Goal: Task Accomplishment & Management: Use online tool/utility

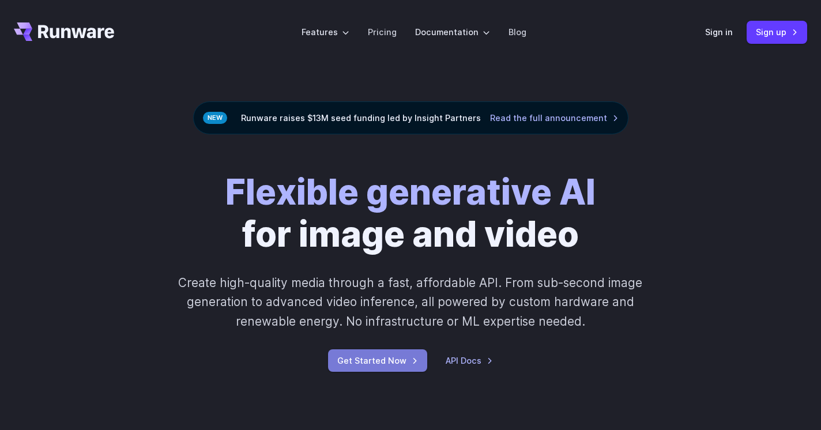
click at [378, 356] on link "Get Started Now" at bounding box center [377, 360] width 99 height 22
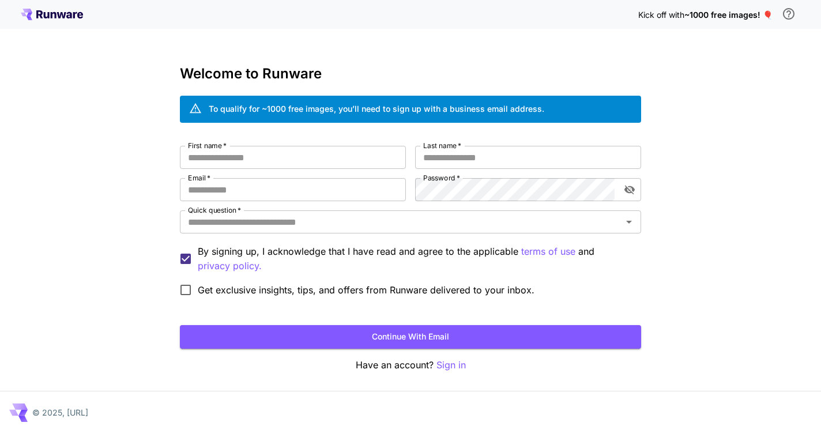
click at [87, 21] on div "Kick off with ~1000 free images! 🎈" at bounding box center [411, 14] width 780 height 24
click at [67, 16] on icon at bounding box center [69, 15] width 6 height 6
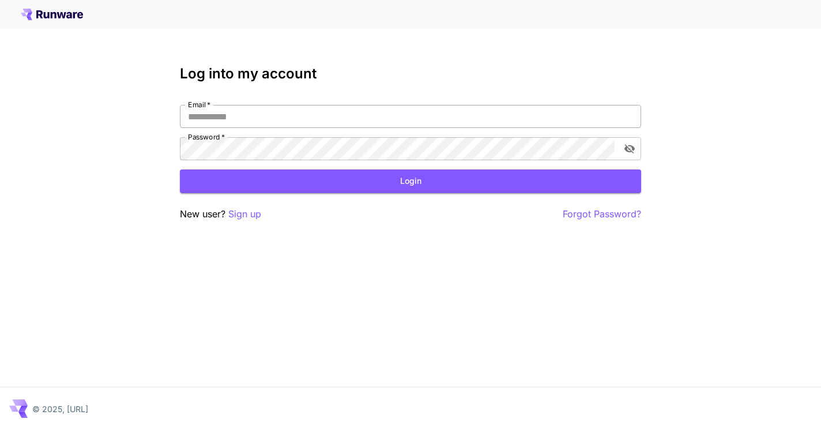
click at [403, 127] on input "Email   *" at bounding box center [410, 116] width 461 height 23
type input "**********"
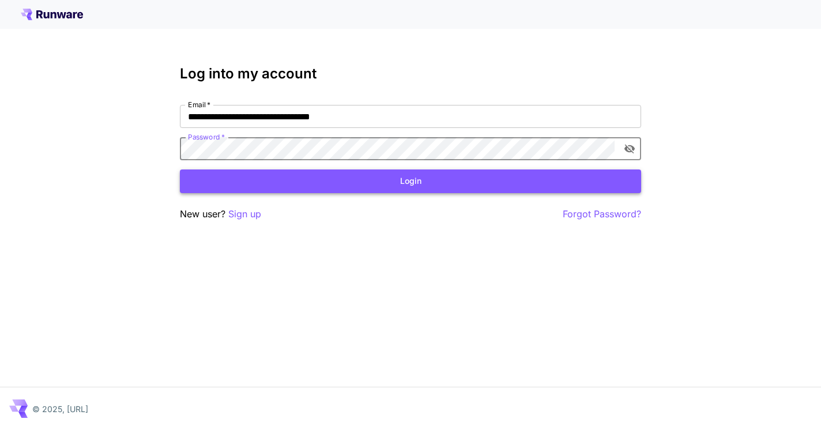
click at [375, 191] on button "Login" at bounding box center [410, 182] width 461 height 24
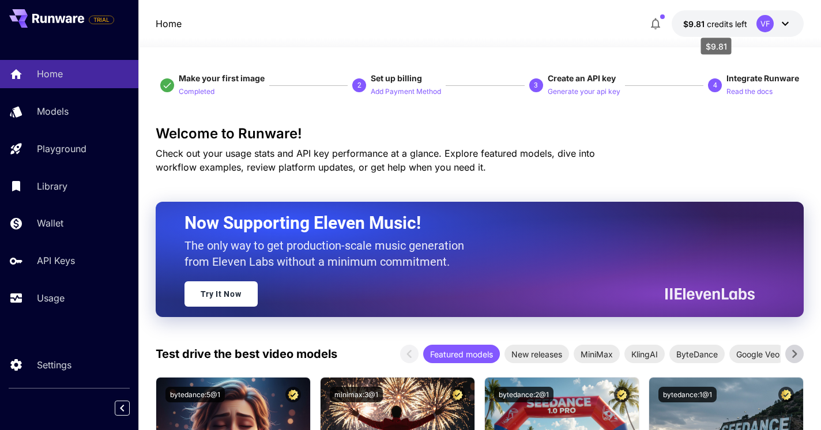
click at [696, 20] on span "$9.81" at bounding box center [695, 24] width 24 height 10
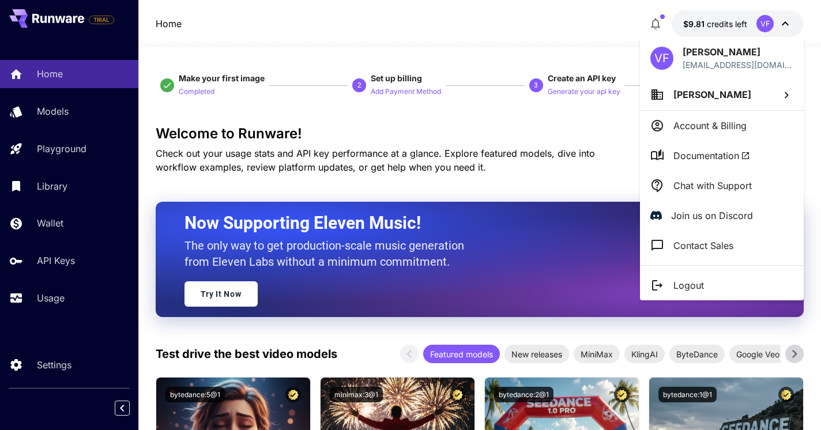
click at [696, 20] on div at bounding box center [410, 215] width 821 height 430
